Goal: Find specific page/section: Find specific page/section

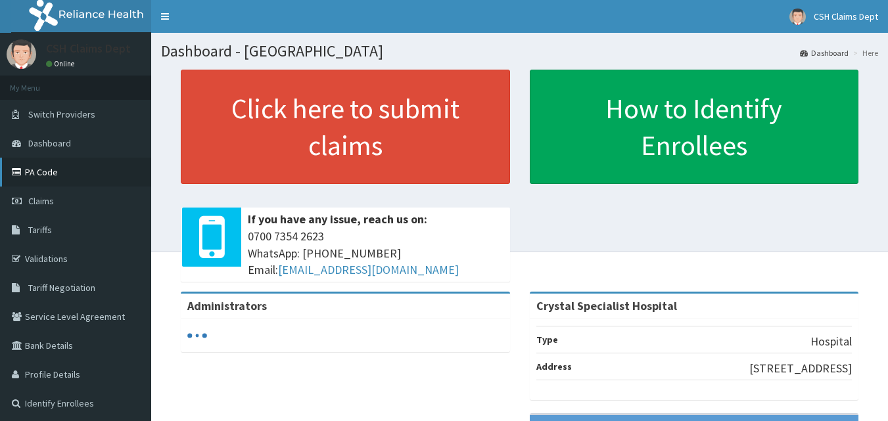
click at [68, 172] on link "PA Code" at bounding box center [75, 172] width 151 height 29
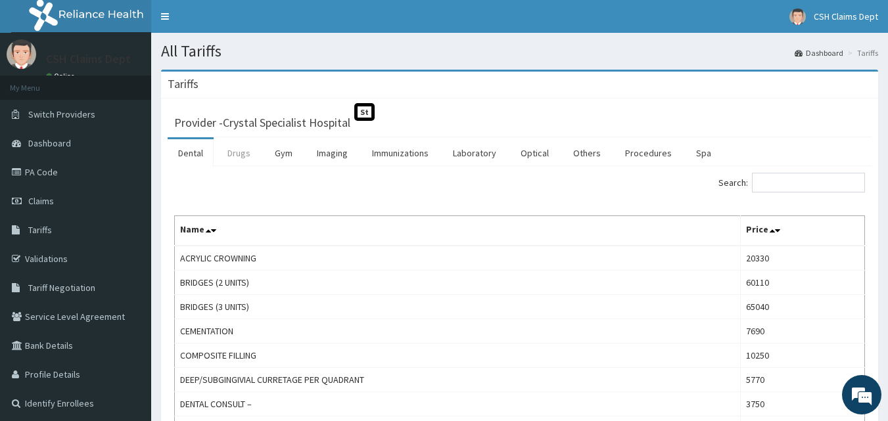
click at [230, 151] on link "Drugs" at bounding box center [239, 153] width 44 height 28
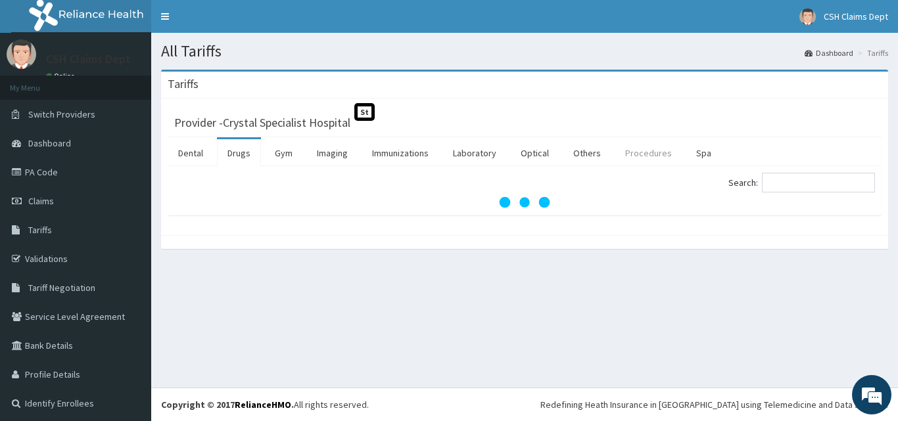
click at [663, 152] on link "Procedures" at bounding box center [649, 153] width 68 height 28
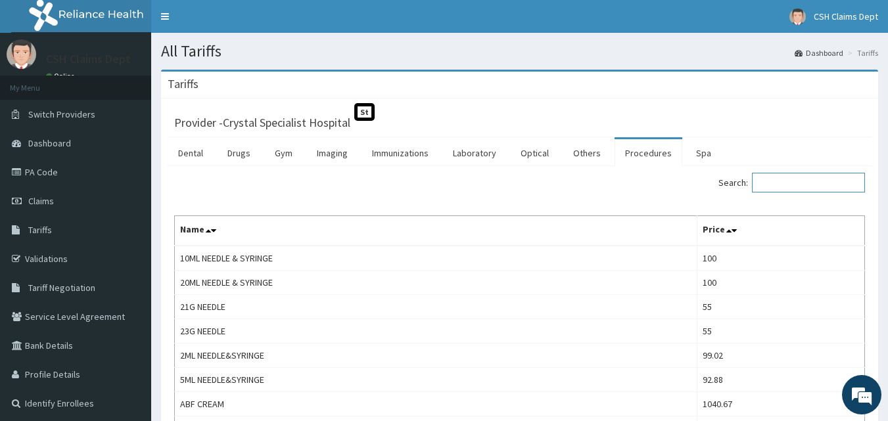
click at [777, 181] on input "Search:" at bounding box center [808, 183] width 113 height 20
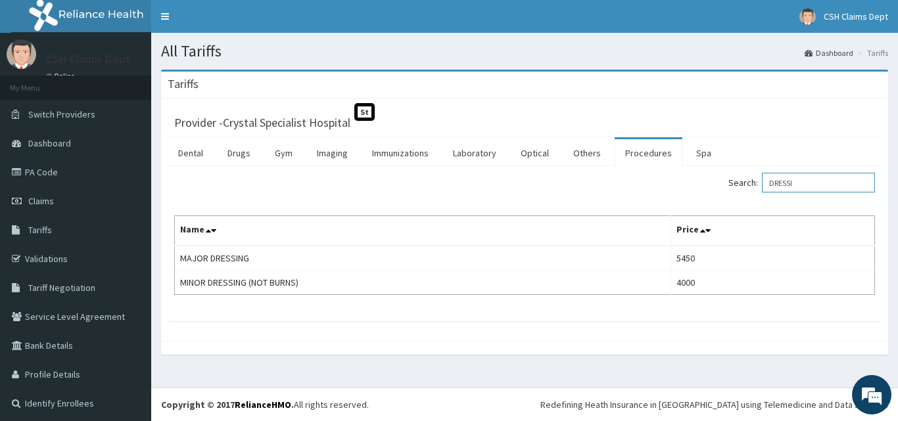
type input "DRESSI"
click at [83, 166] on link "PA Code" at bounding box center [75, 172] width 151 height 29
